Goal: Find specific page/section: Find specific page/section

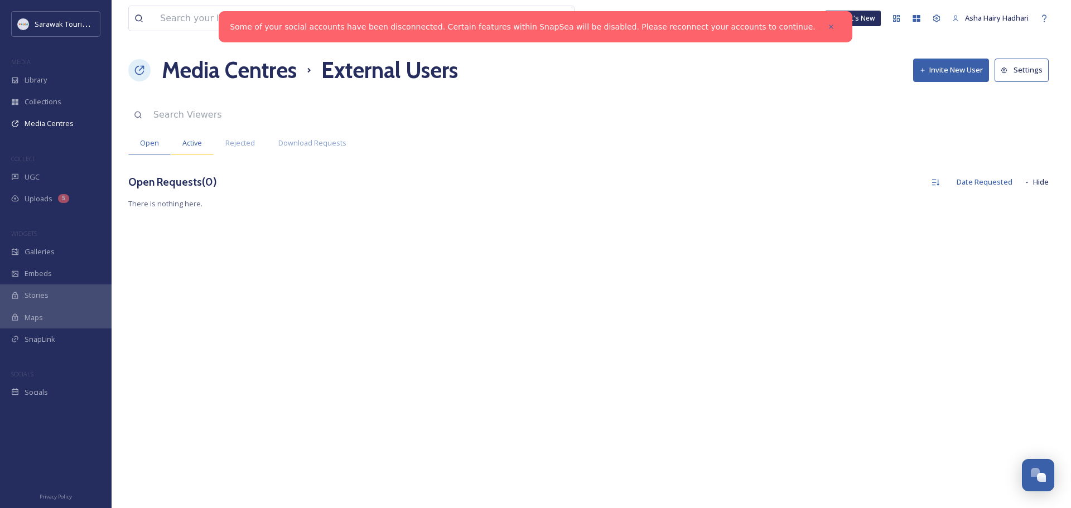
click at [180, 138] on div "Active" at bounding box center [192, 143] width 43 height 23
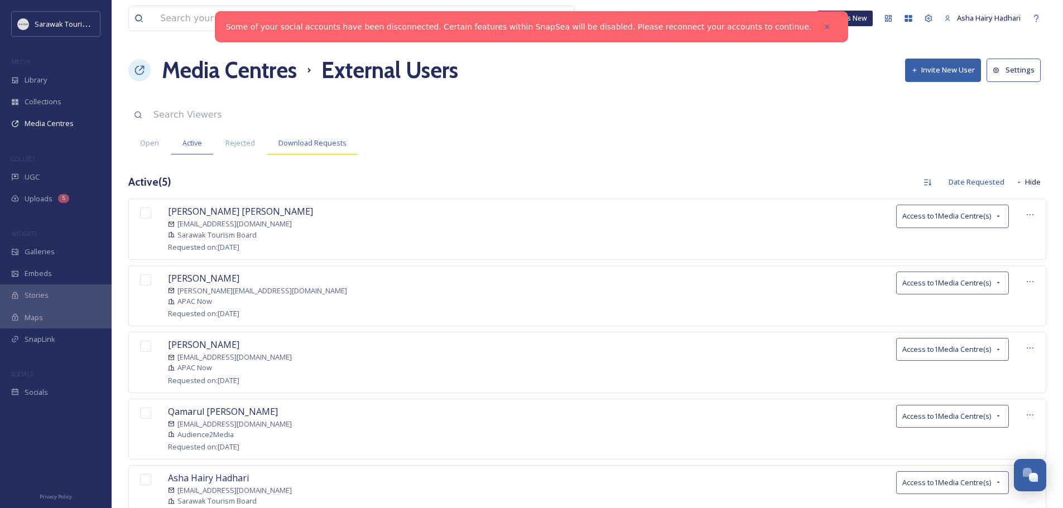
click at [295, 142] on span "Download Requests" at bounding box center [312, 143] width 68 height 11
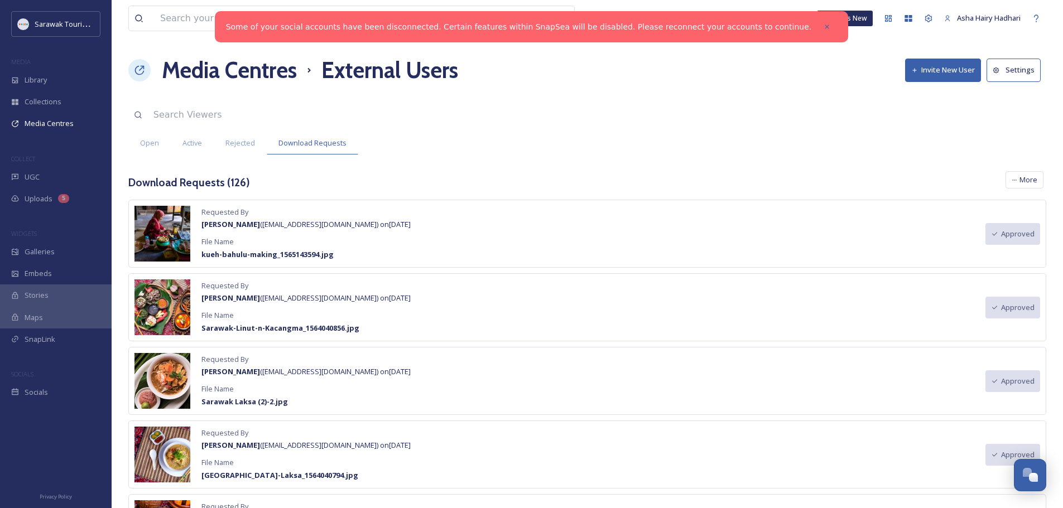
click at [1027, 190] on div "All Requests Group By User Group By Media Centre More" at bounding box center [1026, 182] width 41 height 23
click at [1028, 183] on span "More" at bounding box center [1029, 180] width 18 height 11
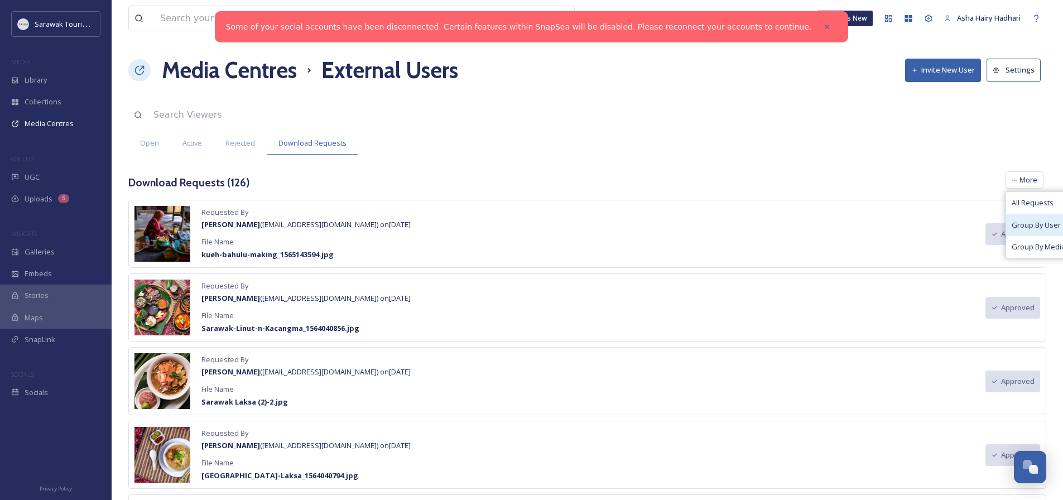
click at [1021, 230] on div "Group By User" at bounding box center [1050, 225] width 89 height 22
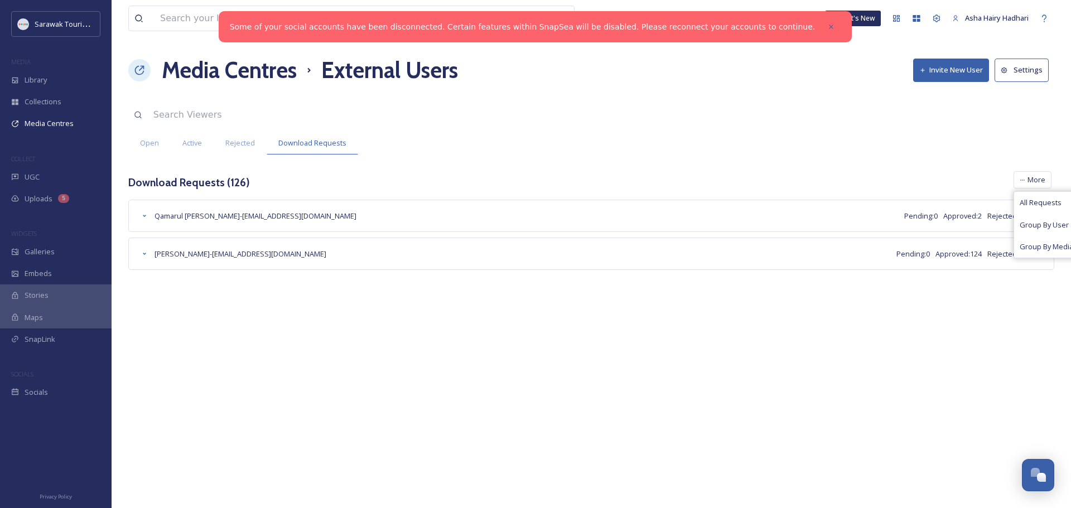
drag, startPoint x: 865, startPoint y: 349, endPoint x: 876, endPoint y: 347, distance: 10.7
click at [866, 349] on div "View all files What's New Asha Hairy Hadhari Media Centres External Users Invit…" at bounding box center [592, 254] width 960 height 508
click at [147, 153] on div "Open" at bounding box center [149, 143] width 42 height 23
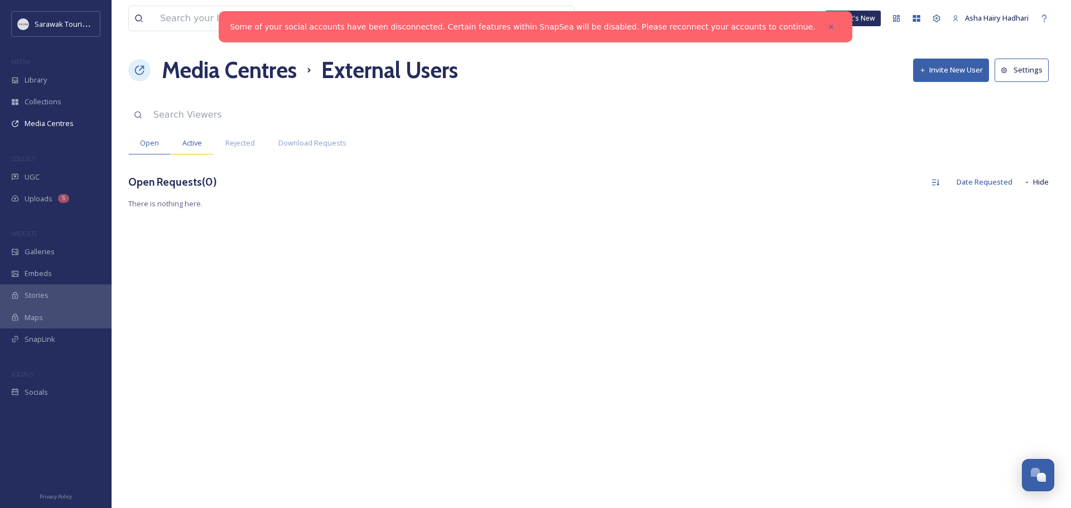
click at [187, 140] on span "Active" at bounding box center [192, 143] width 20 height 11
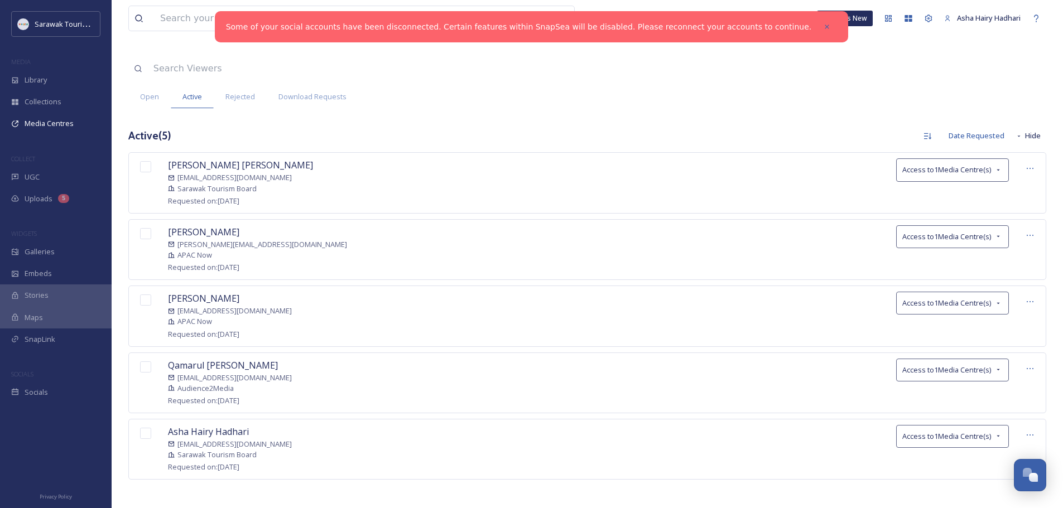
scroll to position [49, 0]
click at [614, 87] on div "Open Active Rejected Download Requests" at bounding box center [587, 94] width 918 height 23
